Goal: Task Accomplishment & Management: Manage account settings

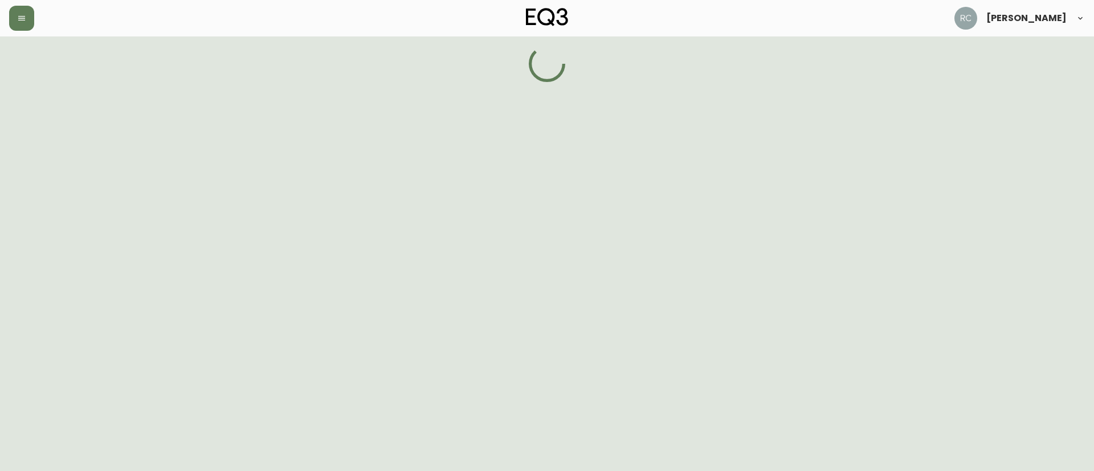
click at [390, 82] on html "[PERSON_NAME]" at bounding box center [547, 41] width 1094 height 82
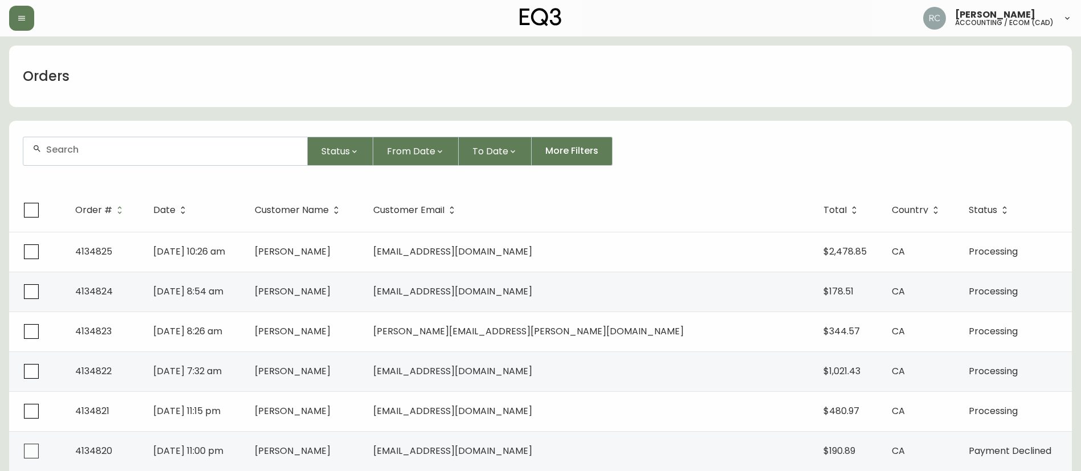
click at [203, 158] on div at bounding box center [165, 151] width 284 height 28
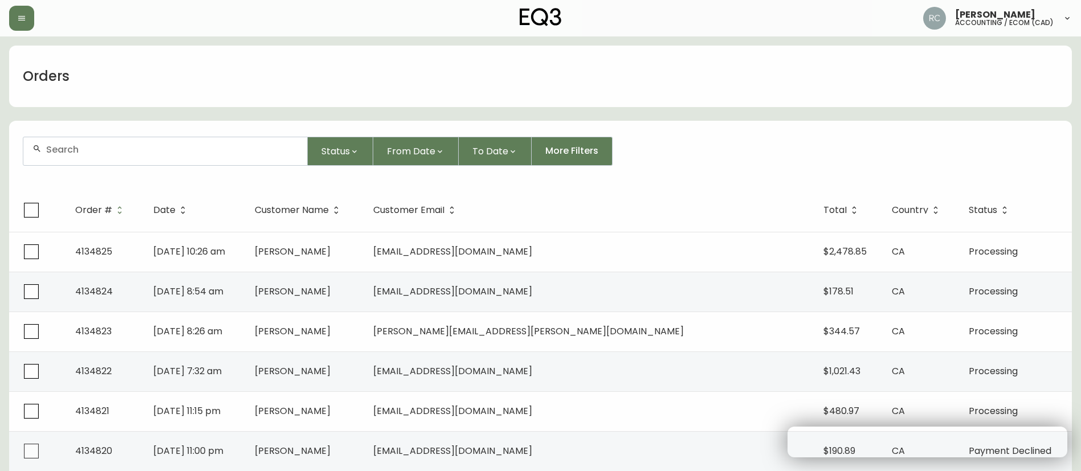
paste input "4134050"
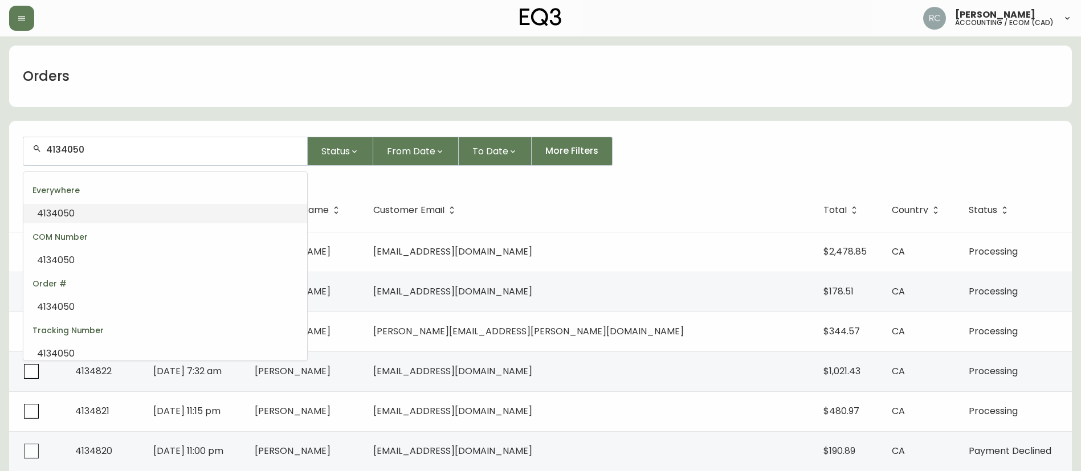
click at [190, 206] on li "4134050" at bounding box center [165, 213] width 284 height 19
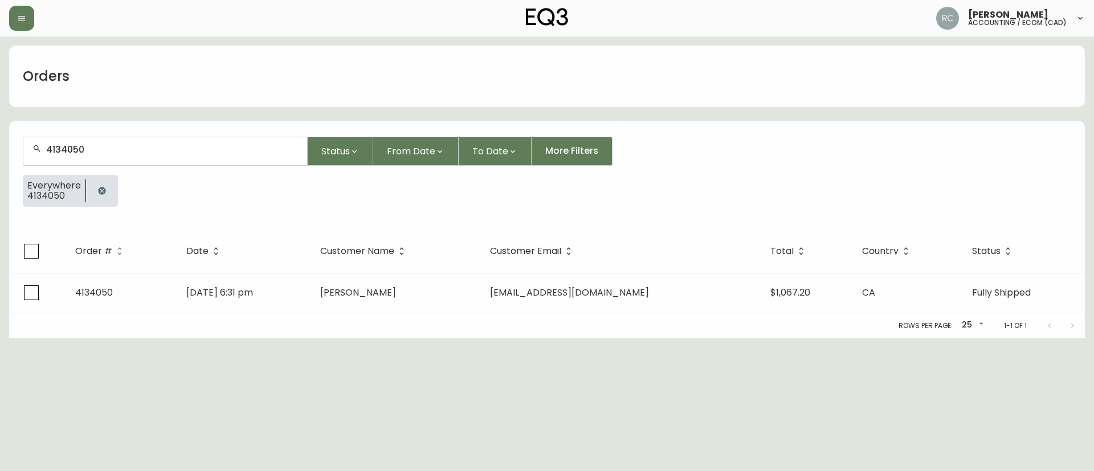
type input "4134050"
click at [325, 115] on div "Orders 4134050 Status From Date To Date More Filters Everywhere 4134050 Order #…" at bounding box center [547, 192] width 1076 height 293
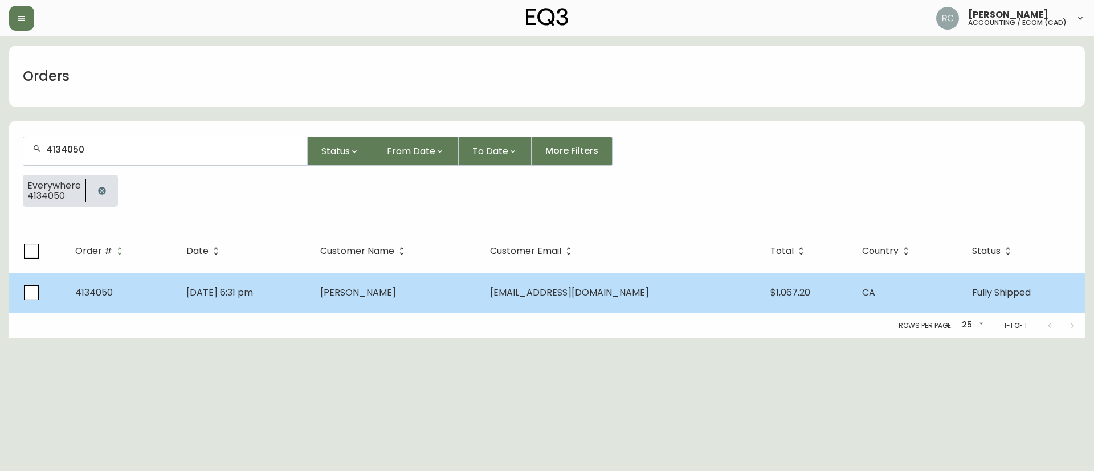
click at [368, 290] on span "Genevieve Marcotte" at bounding box center [358, 292] width 76 height 13
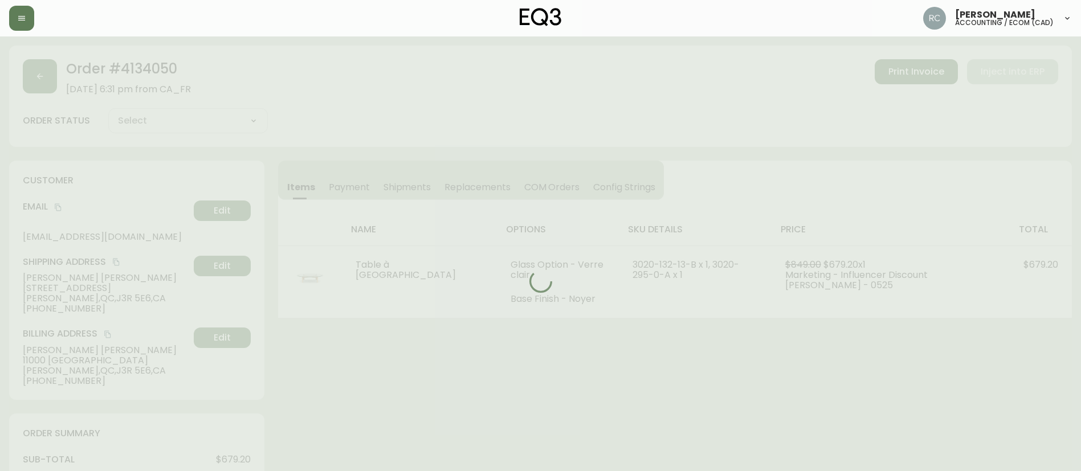
type input "Fully Shipped"
select select "FULLY_SHIPPED"
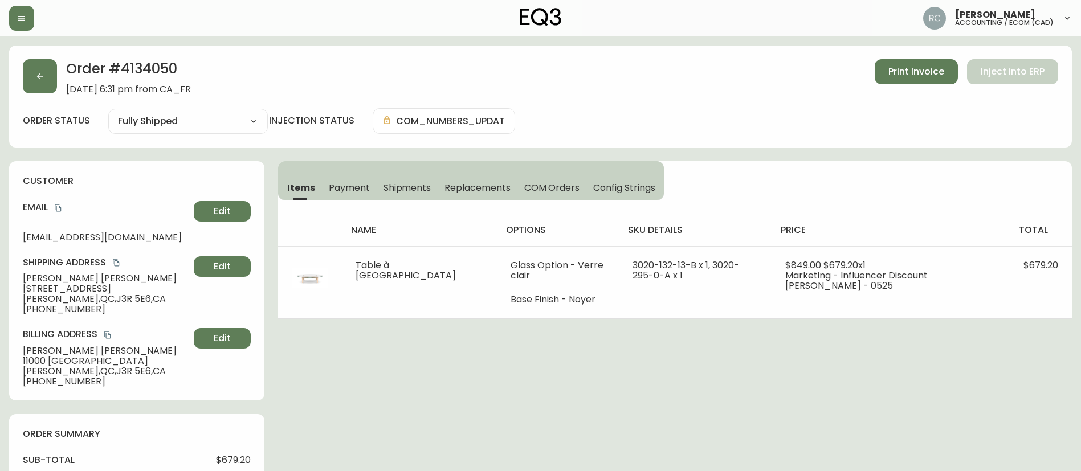
click at [348, 186] on span "Payment" at bounding box center [349, 188] width 41 height 12
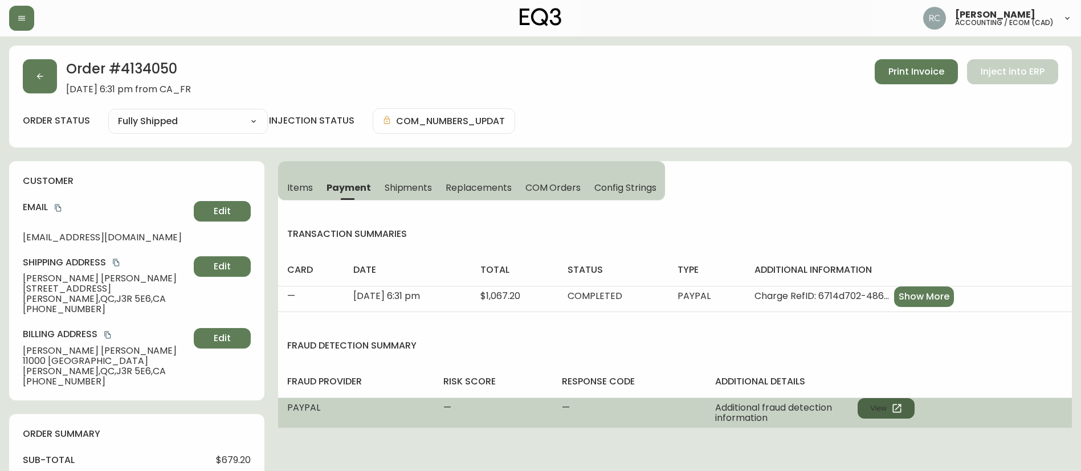
click at [897, 404] on icon "button" at bounding box center [896, 408] width 11 height 11
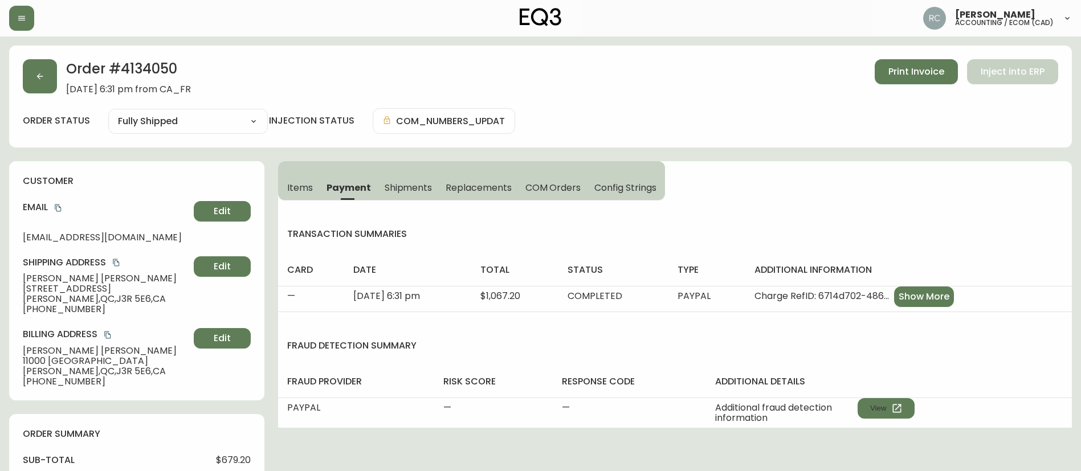
click at [140, 68] on h2 "Order # 4134050" at bounding box center [128, 71] width 125 height 25
click at [288, 177] on button "Items" at bounding box center [299, 187] width 42 height 25
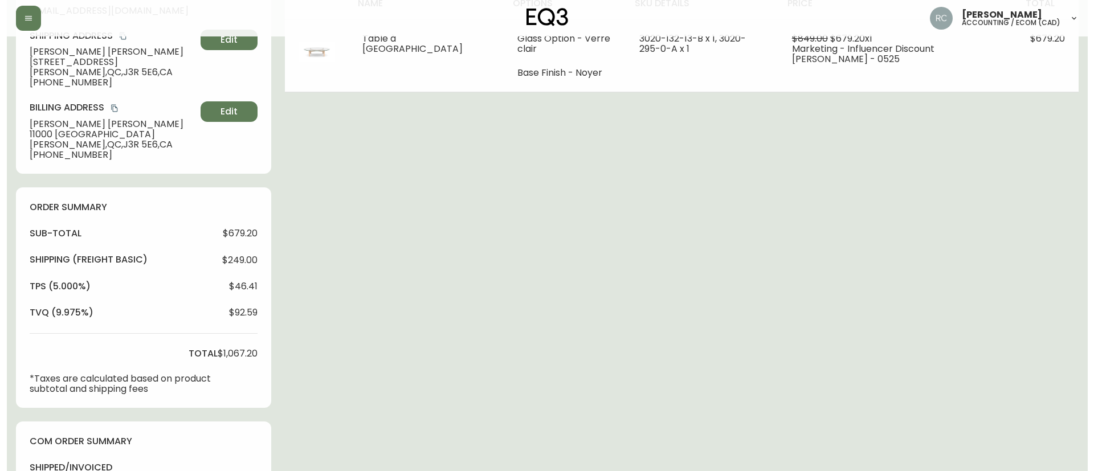
scroll to position [548, 0]
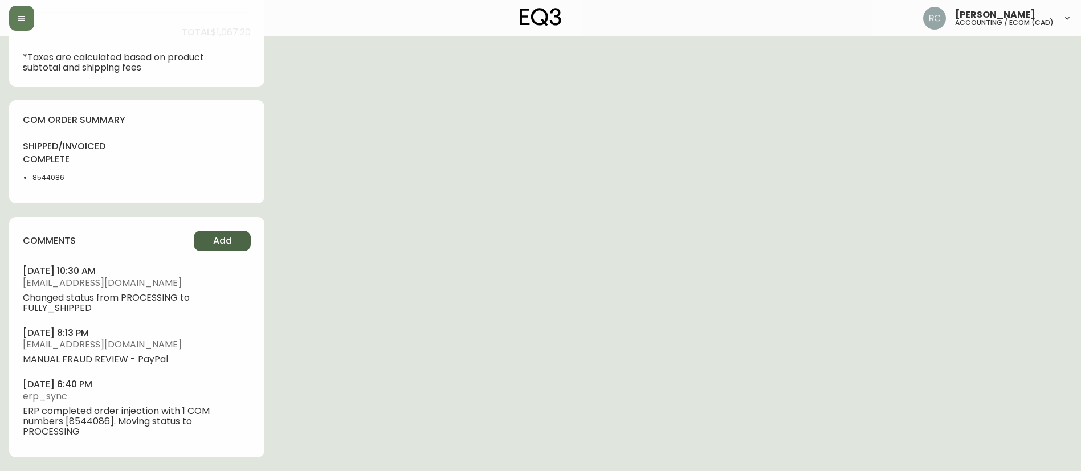
click at [231, 239] on span "Add" at bounding box center [222, 241] width 19 height 13
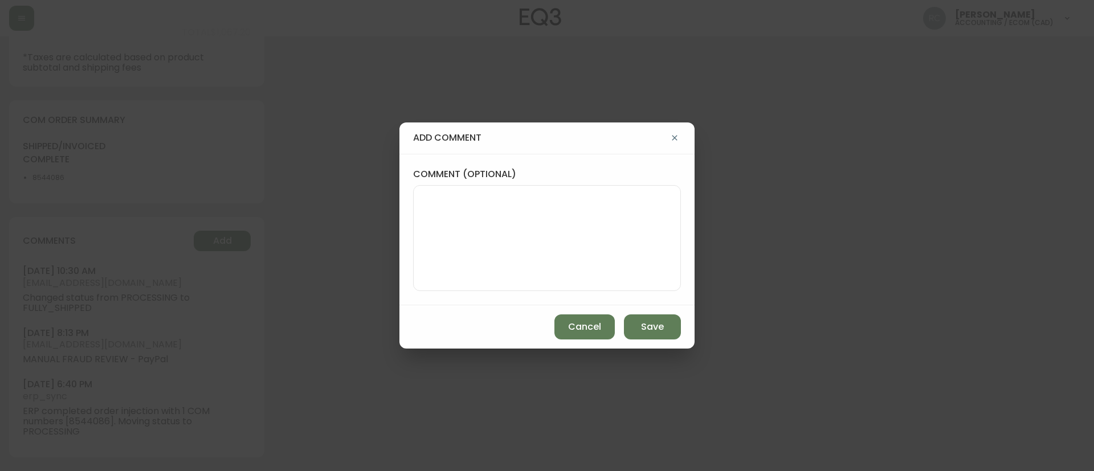
click at [488, 226] on textarea "comment (optional)" at bounding box center [547, 238] width 248 height 91
paste textarea "ECOM RETURN TICKET# 814281 ECOM ORD# 4134050 RTN# 1161913979 CUST# 110870406 TO…"
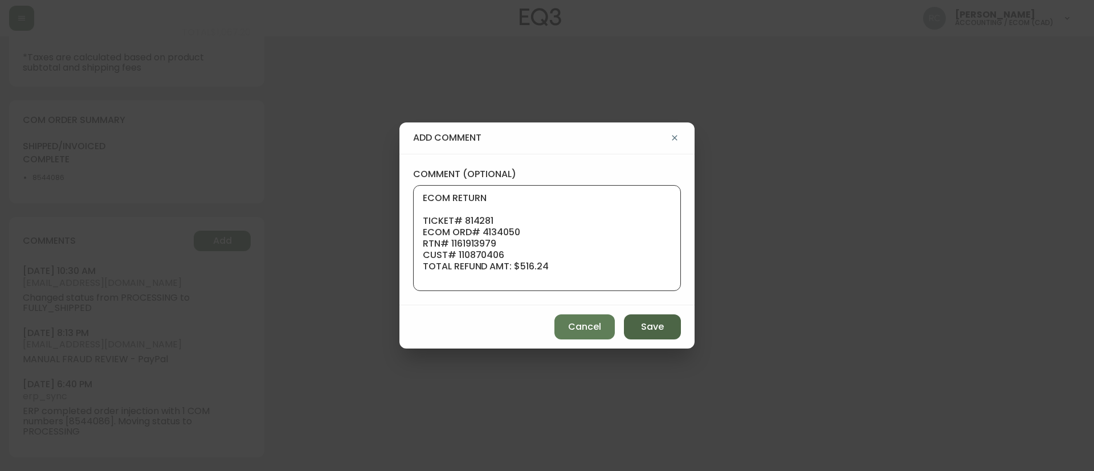
scroll to position [114, 0]
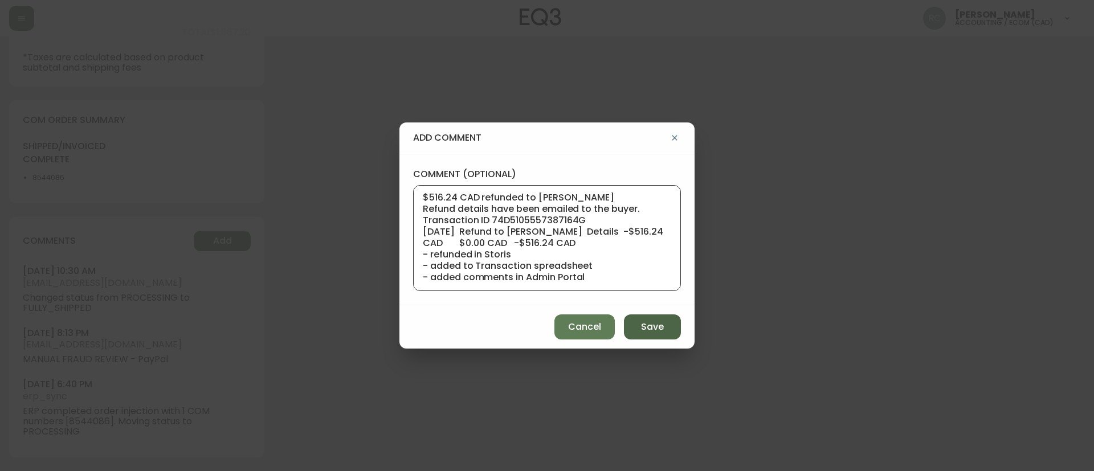
type textarea "ECOM RETURN TICKET# 814281 ECOM ORD# 4134050 RTN# 1161913979 CUST# 110870406 TO…"
click at [664, 329] on button "Save" at bounding box center [652, 327] width 57 height 25
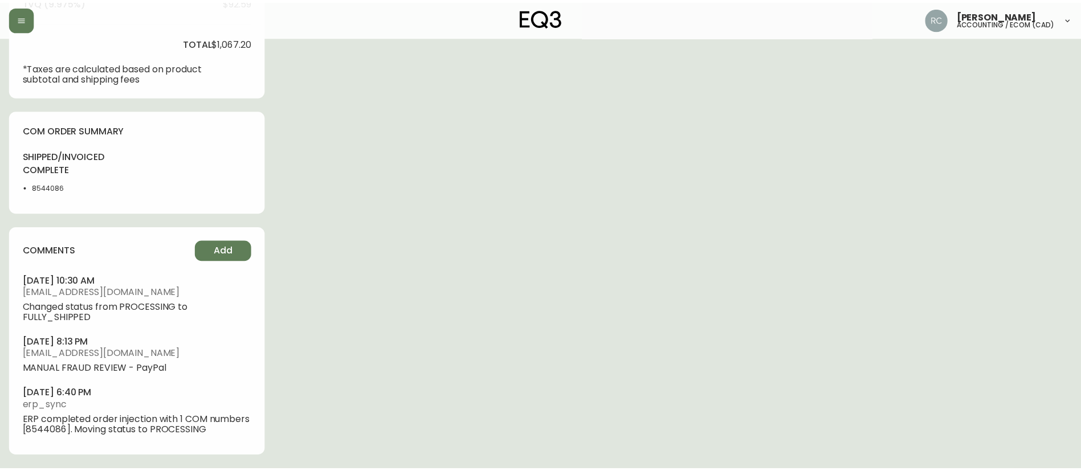
scroll to position [538, 0]
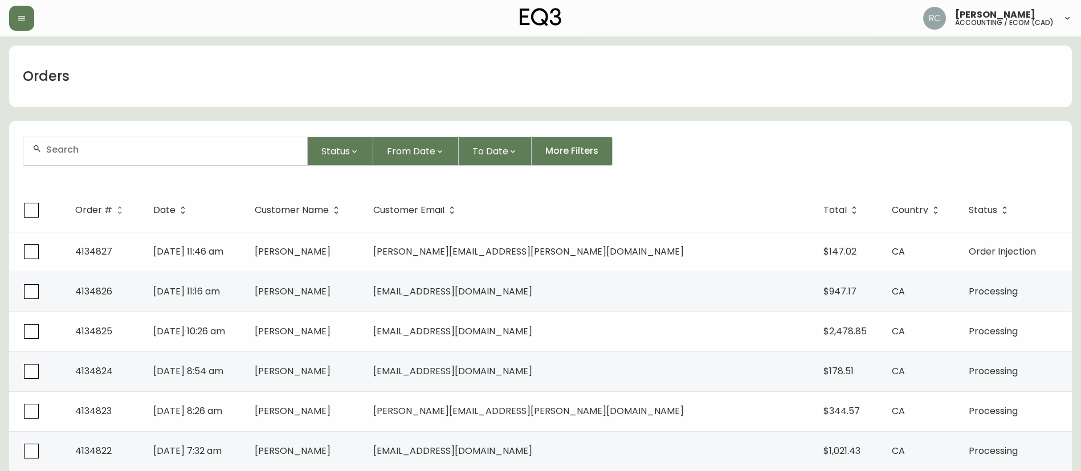
click at [194, 150] on input "text" at bounding box center [172, 149] width 252 height 11
paste input "4134551"
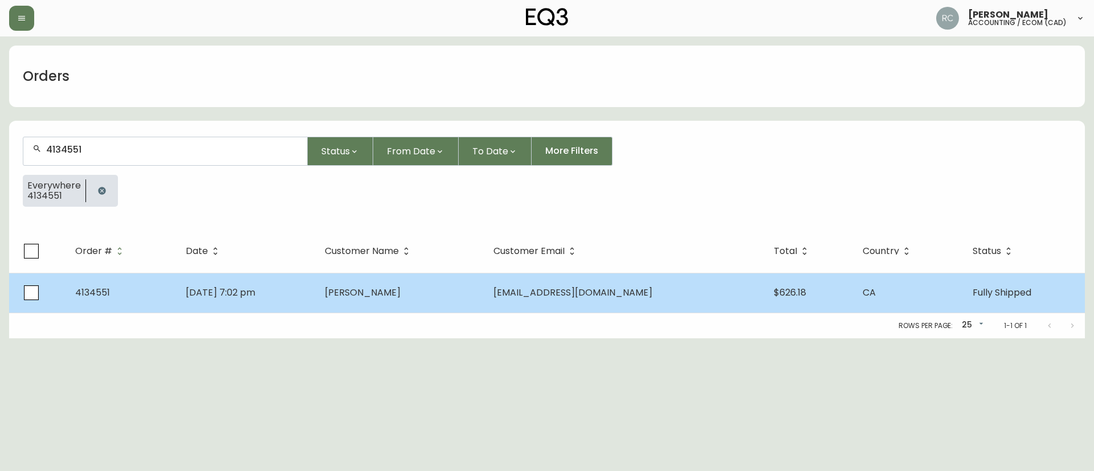
type input "4134551"
click at [401, 288] on span "[PERSON_NAME]" at bounding box center [363, 292] width 76 height 13
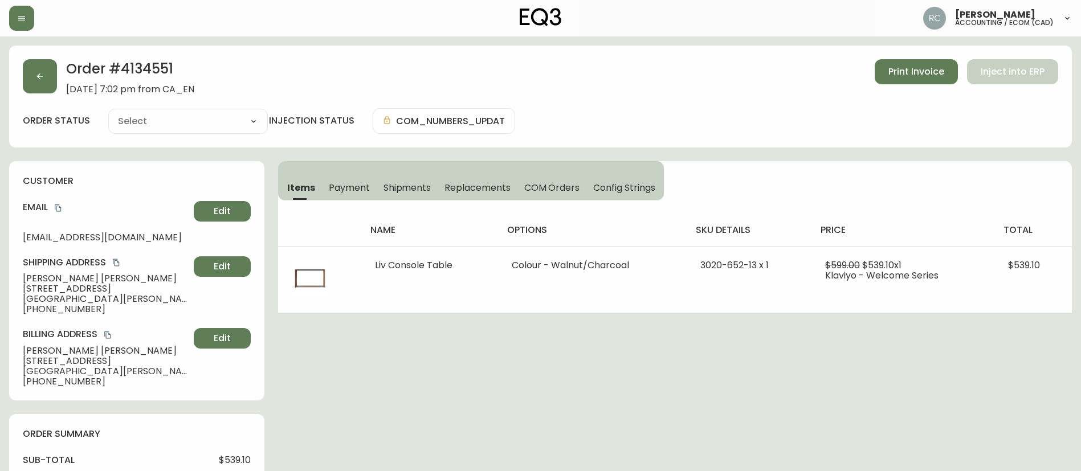
type input "Fully Shipped"
select select "FULLY_SHIPPED"
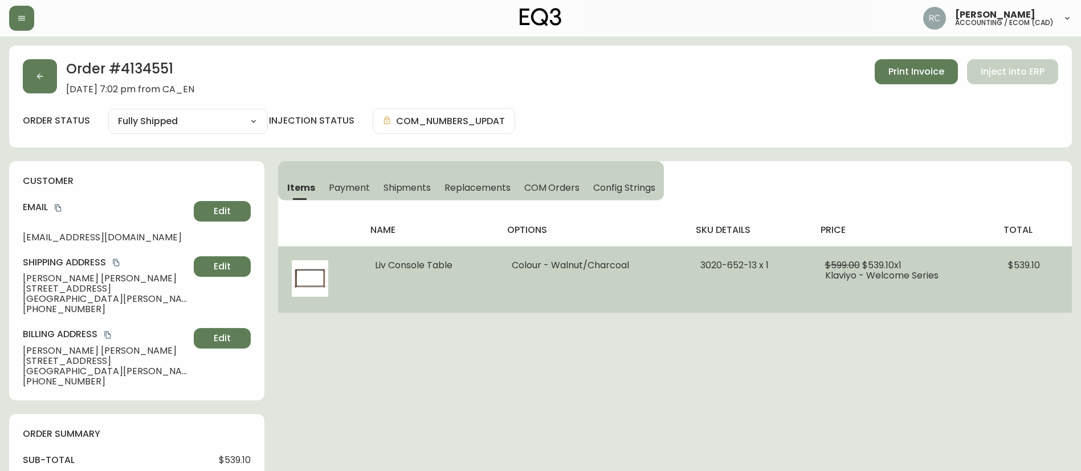
click at [416, 267] on span "Liv Console Table" at bounding box center [413, 265] width 77 height 13
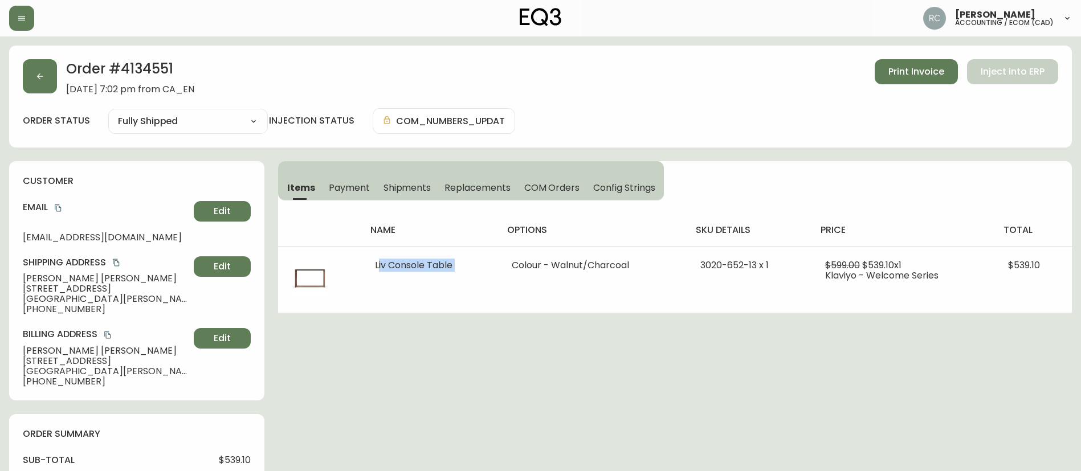
copy span "Liv Console Table"
